Goal: Find specific page/section: Find specific page/section

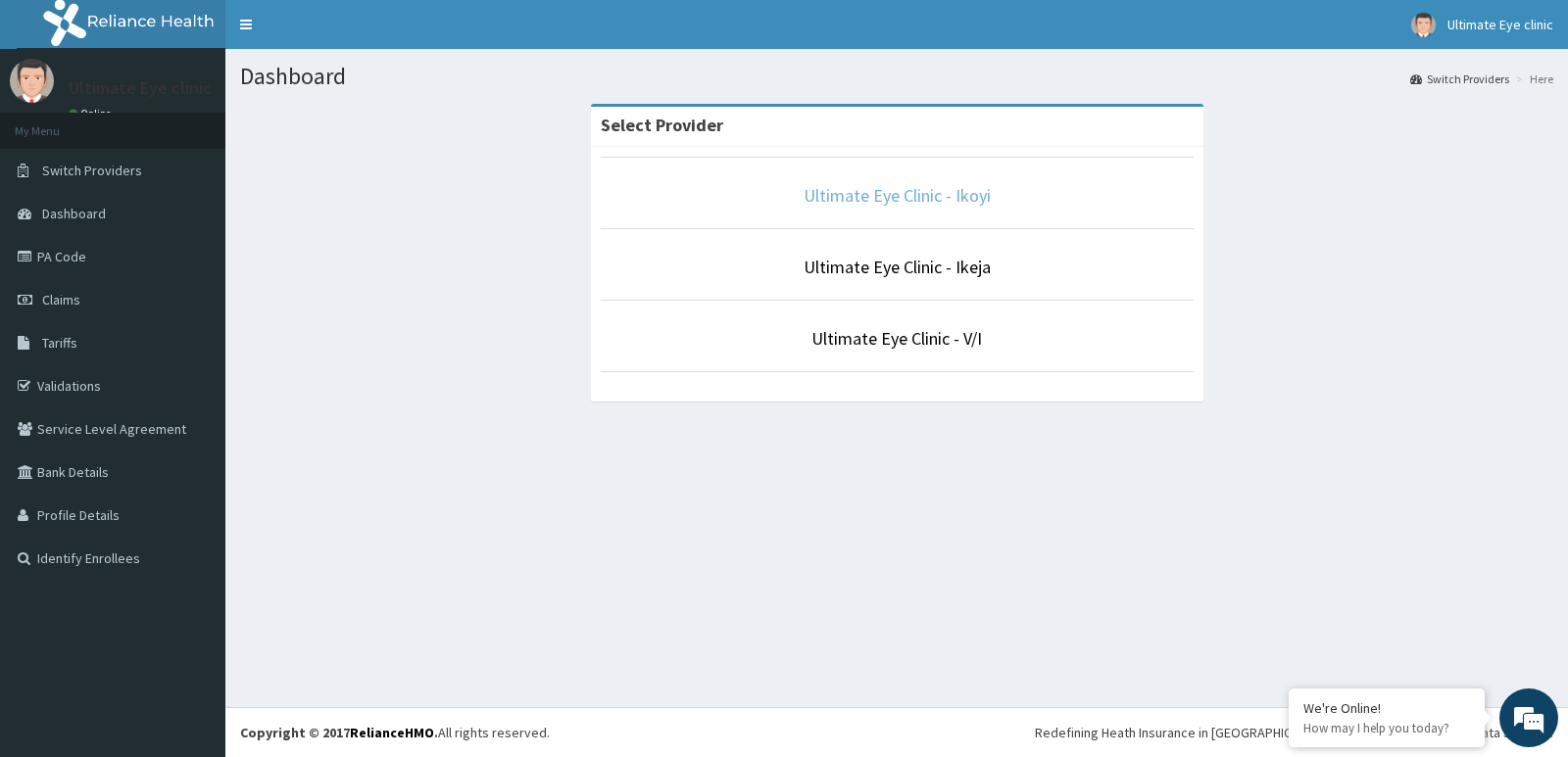
click at [833, 194] on link "Ultimate Eye Clinic - Ikoyi" at bounding box center [897, 195] width 187 height 23
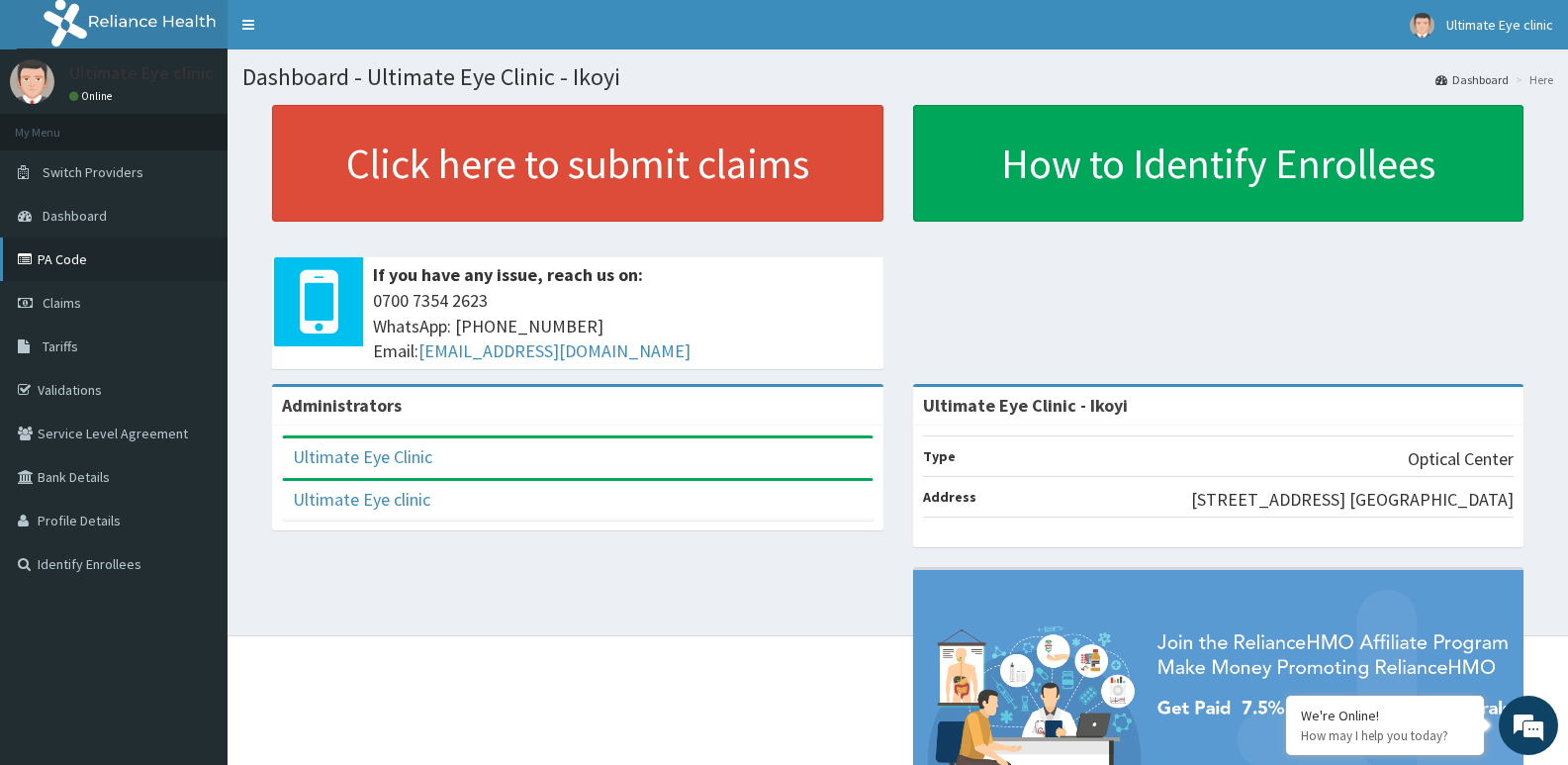
click at [63, 257] on link "PA Code" at bounding box center [113, 260] width 228 height 44
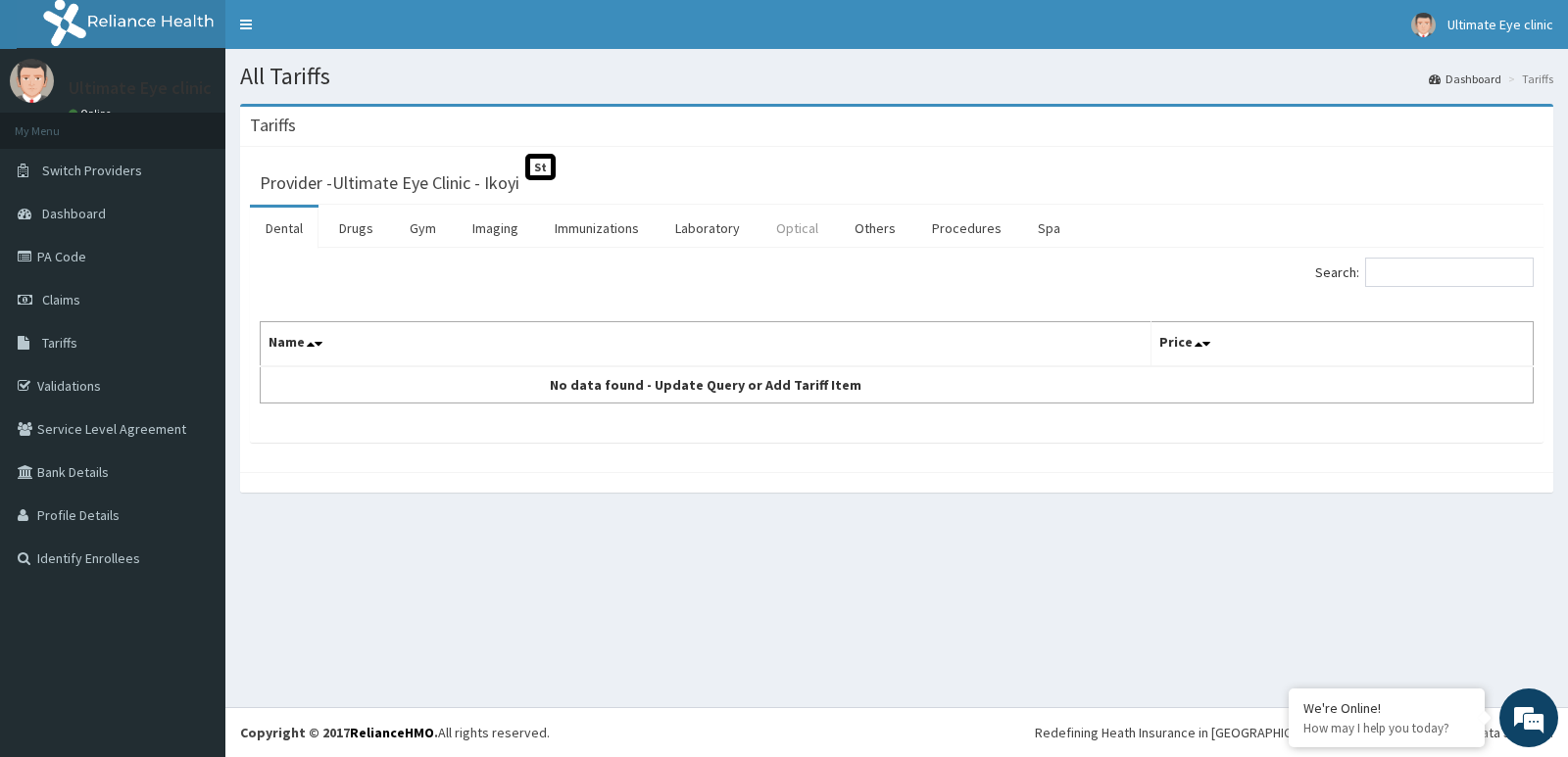
click at [799, 230] on link "Optical" at bounding box center [797, 229] width 74 height 41
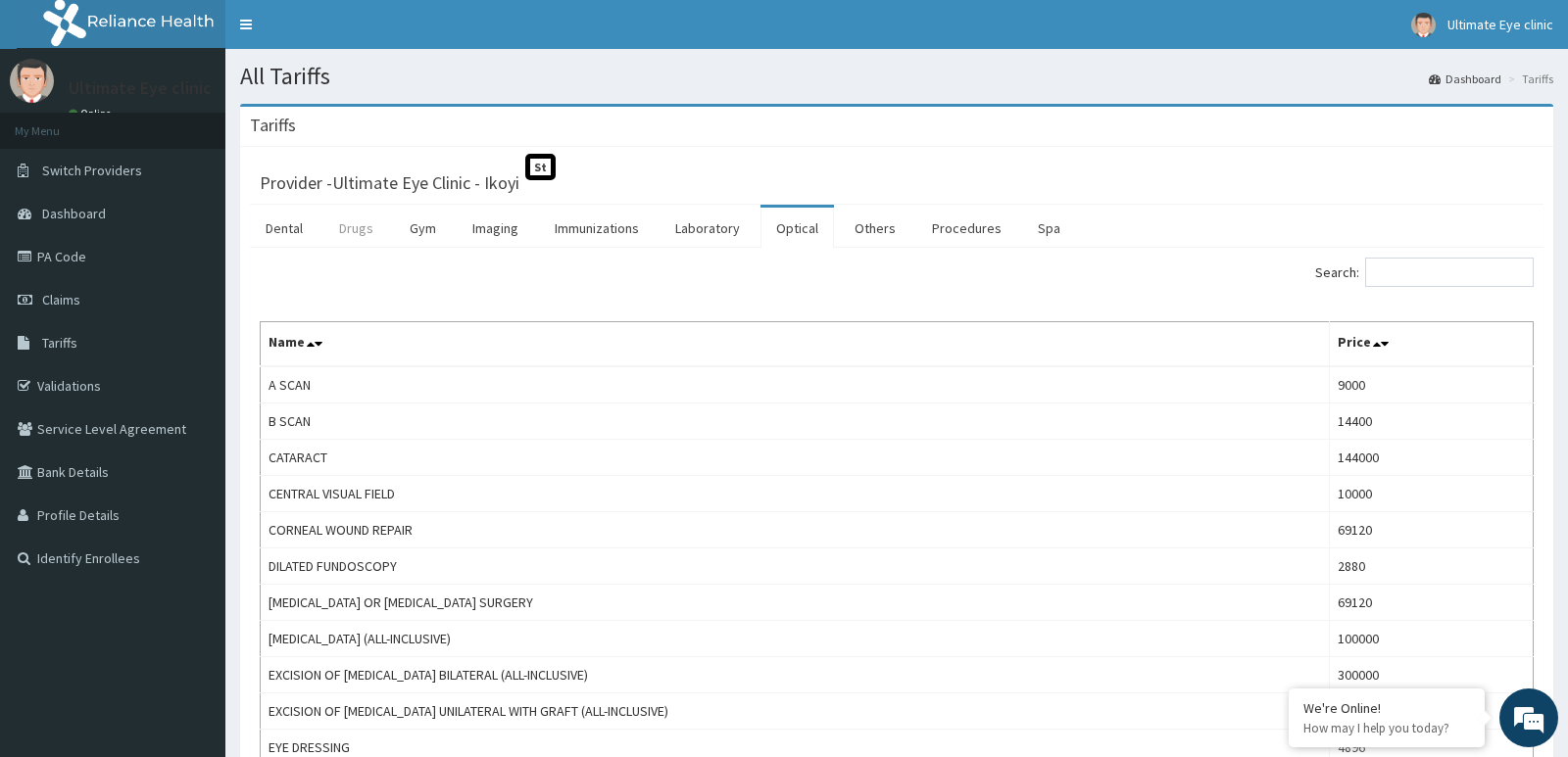
click at [360, 229] on link "Drugs" at bounding box center [356, 229] width 66 height 41
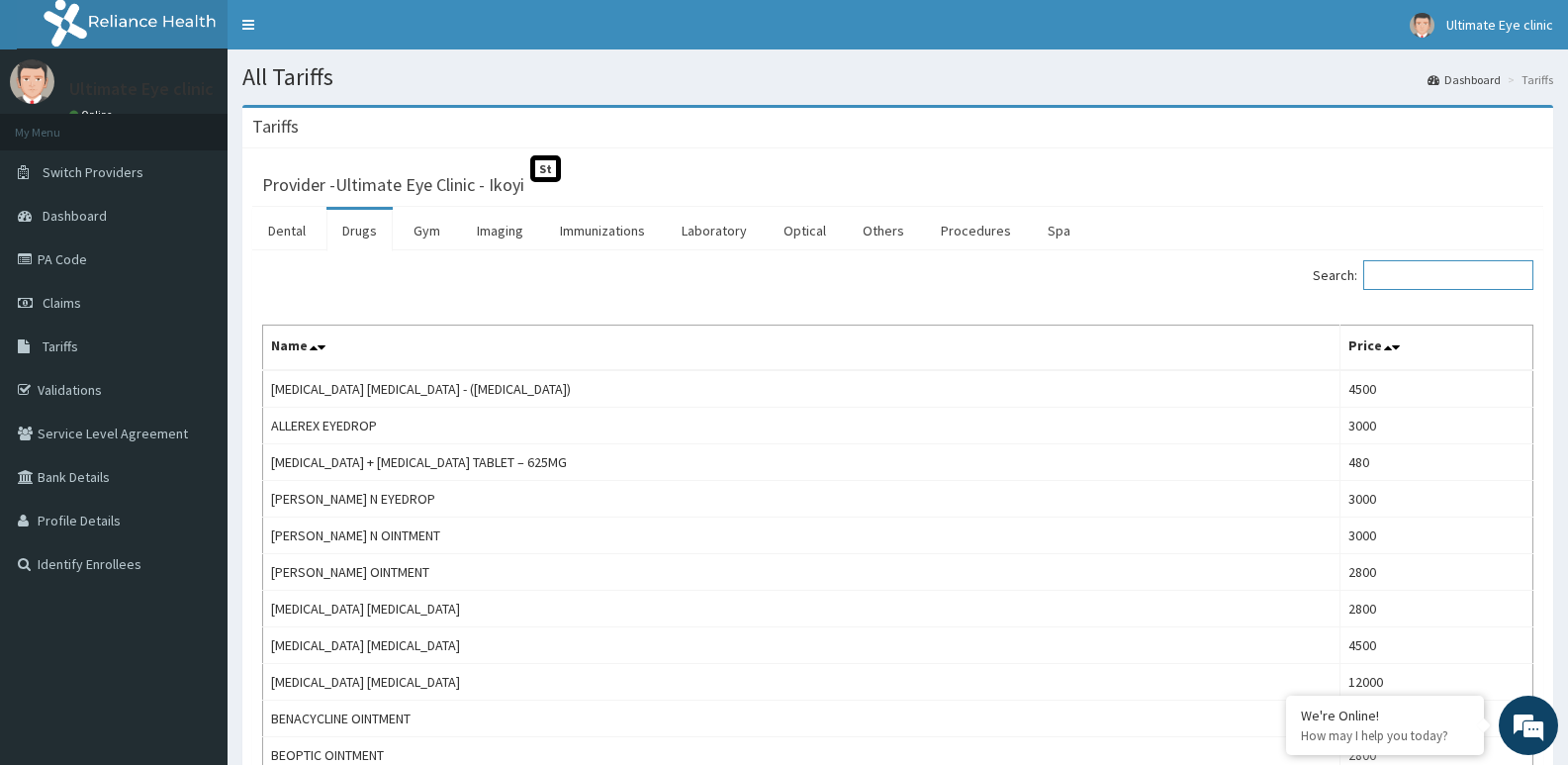
click at [1467, 281] on input "Search:" at bounding box center [1449, 275] width 170 height 30
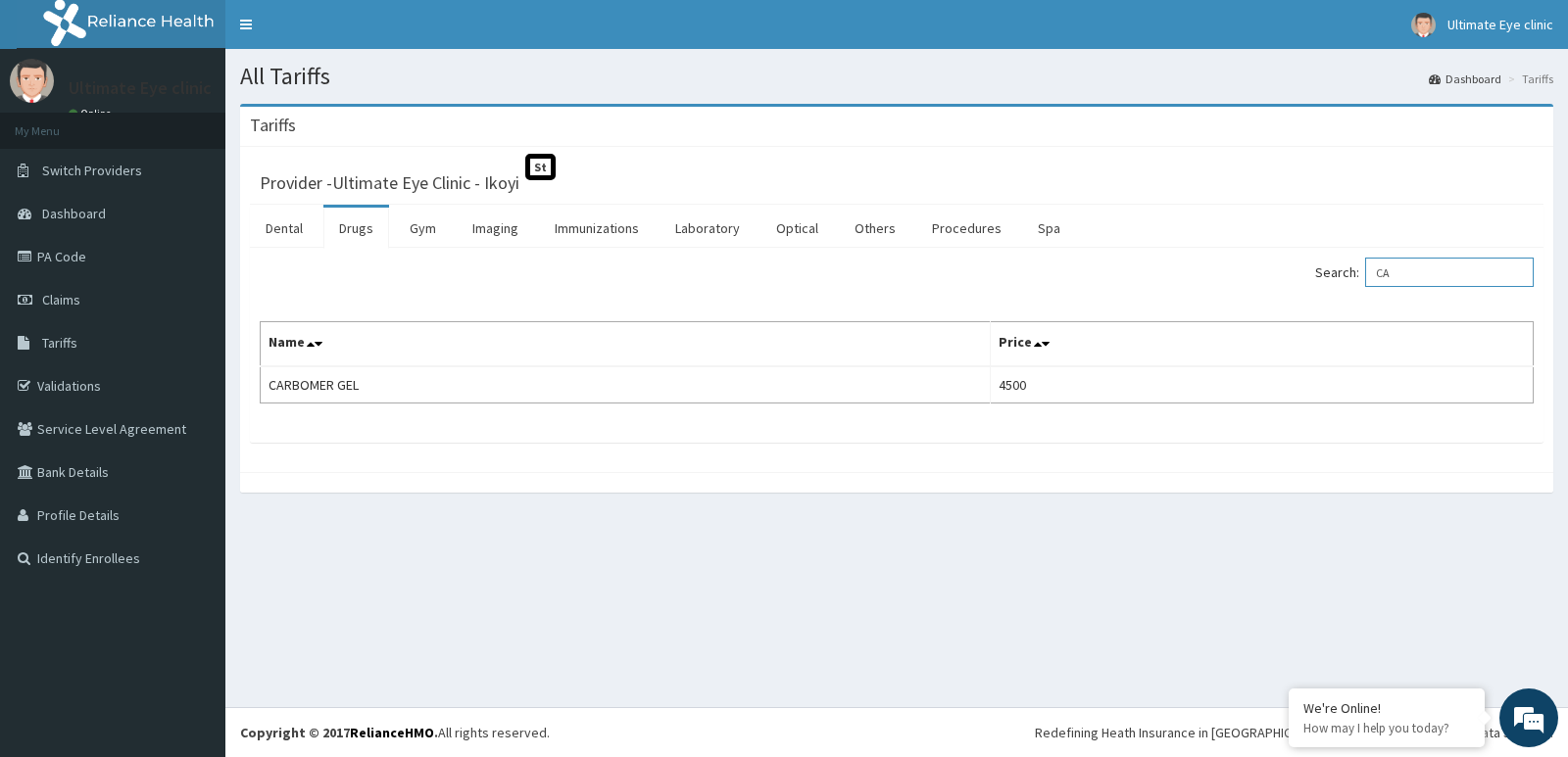
type input "C"
type input "A"
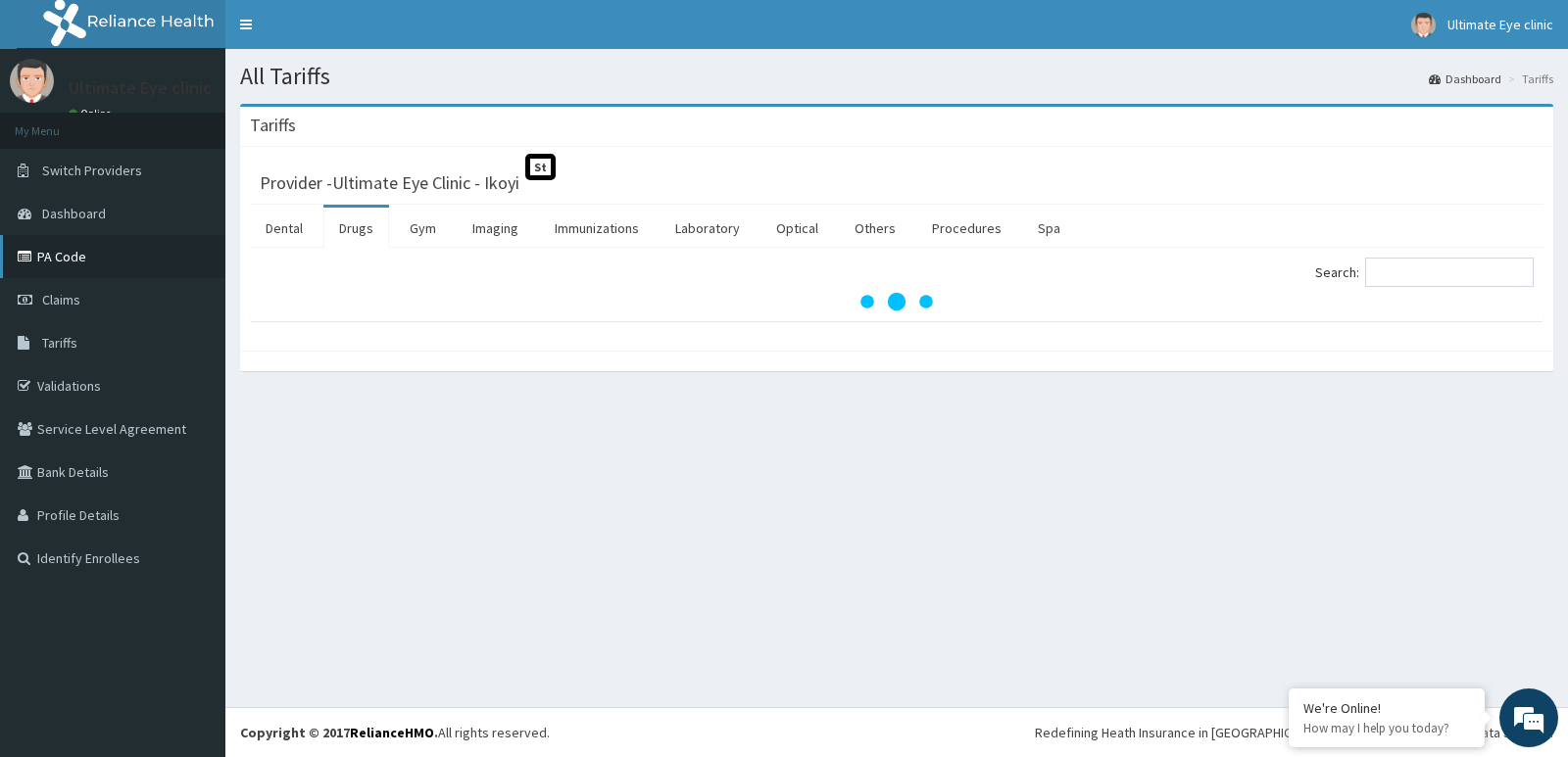
click at [69, 247] on link "PA Code" at bounding box center [112, 257] width 226 height 43
